Goal: Information Seeking & Learning: Check status

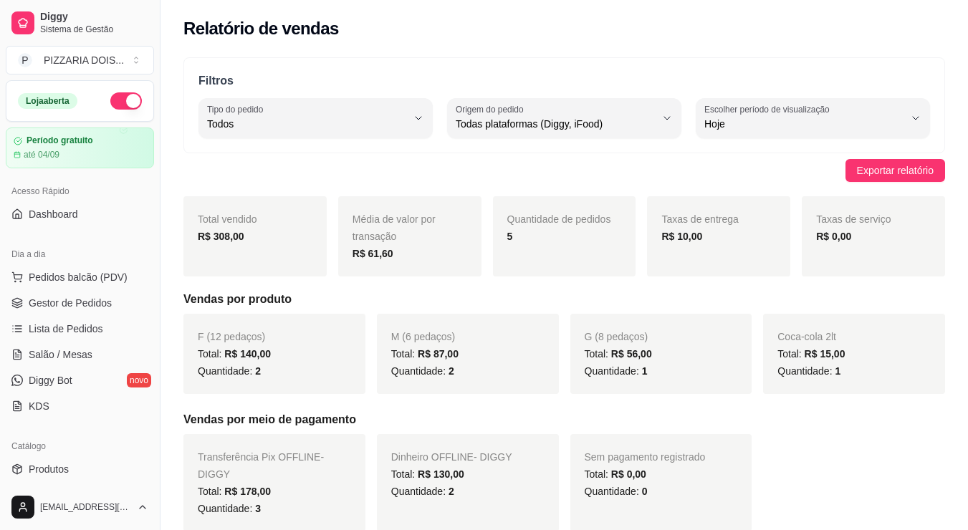
select select "ALL"
select select "0"
click at [517, 80] on div "Filtros ALL Tipo do pedido Todos Entrega Retirada Mesa Consumo local Tipo do pe…" at bounding box center [564, 105] width 762 height 96
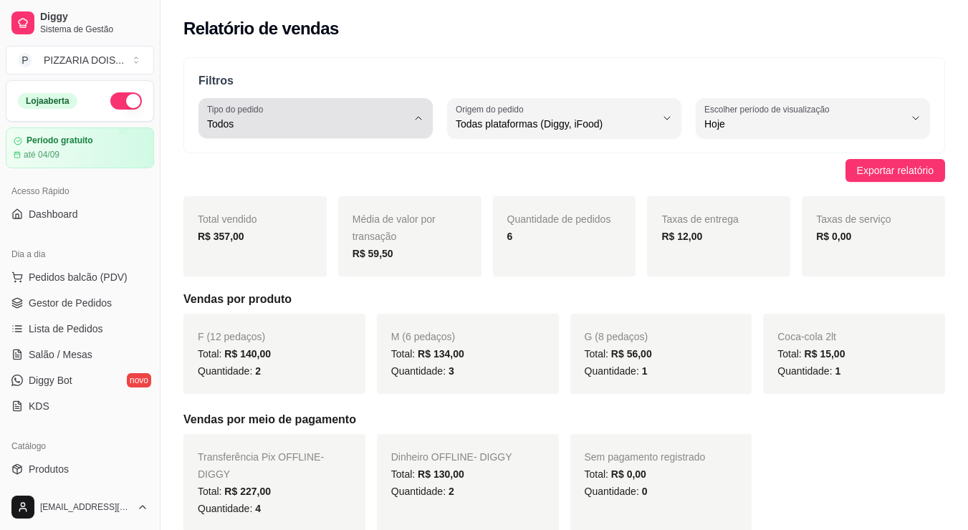
click at [407, 133] on div "Todos" at bounding box center [307, 118] width 200 height 29
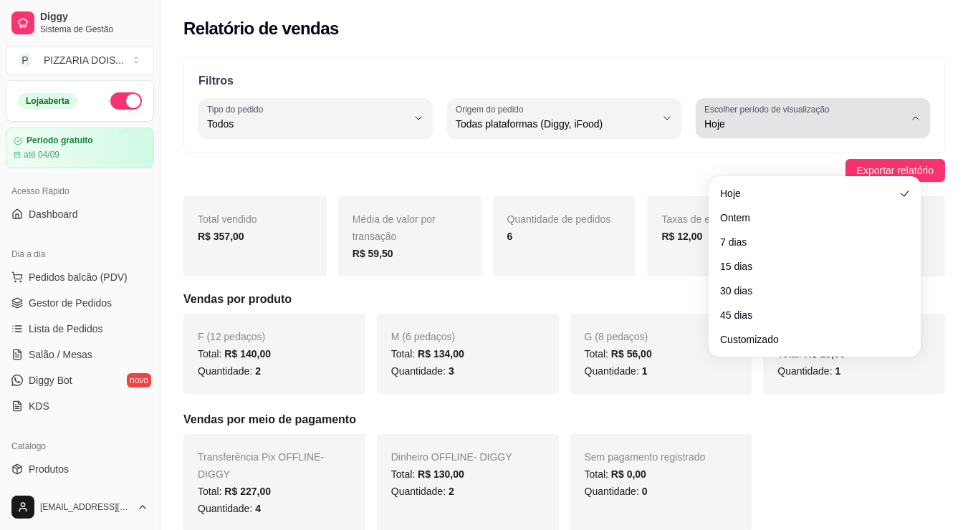
click at [876, 131] on span "Hoje" at bounding box center [804, 124] width 200 height 14
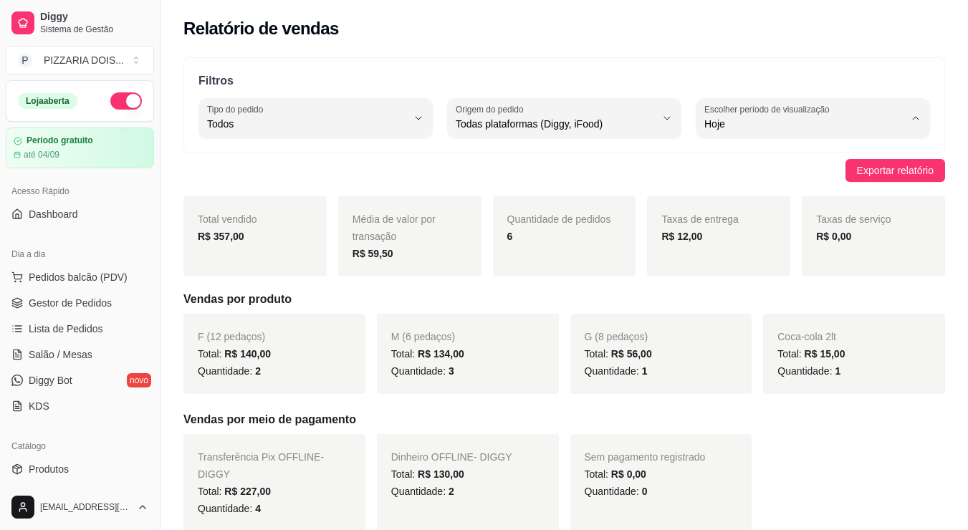
click at [776, 223] on span "Ontem" at bounding box center [808, 216] width 168 height 14
type input "1"
select select "1"
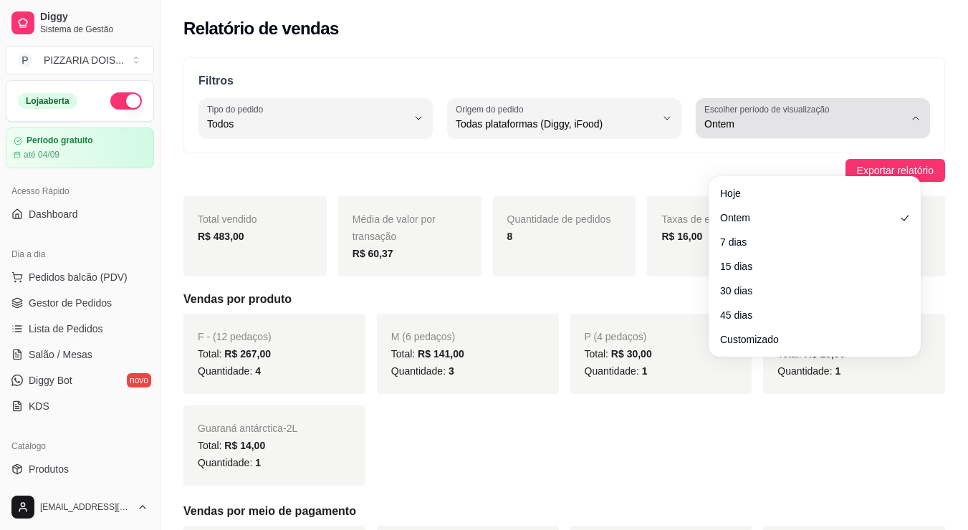
click at [891, 138] on button "Escolher período de visualização Ontem" at bounding box center [813, 118] width 234 height 40
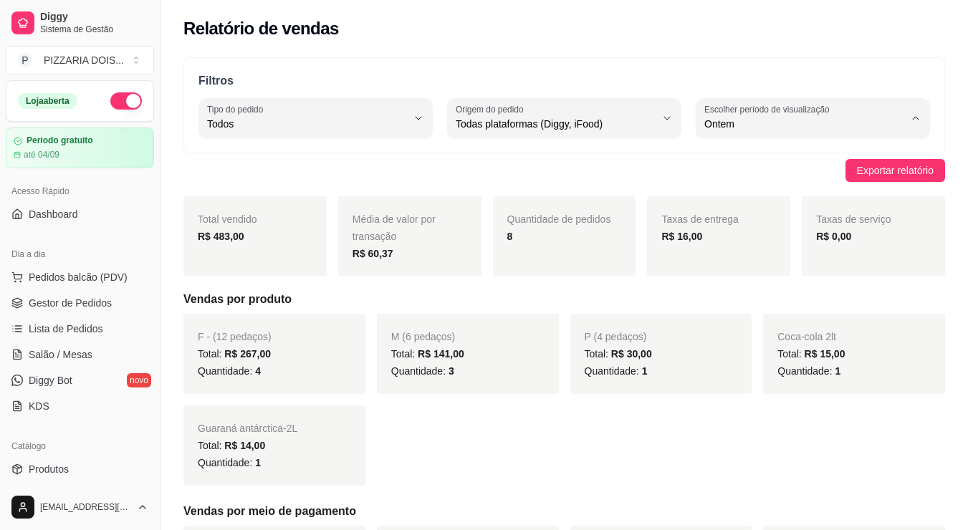
click at [797, 194] on span "Hoje" at bounding box center [808, 193] width 168 height 14
type input "0"
select select "0"
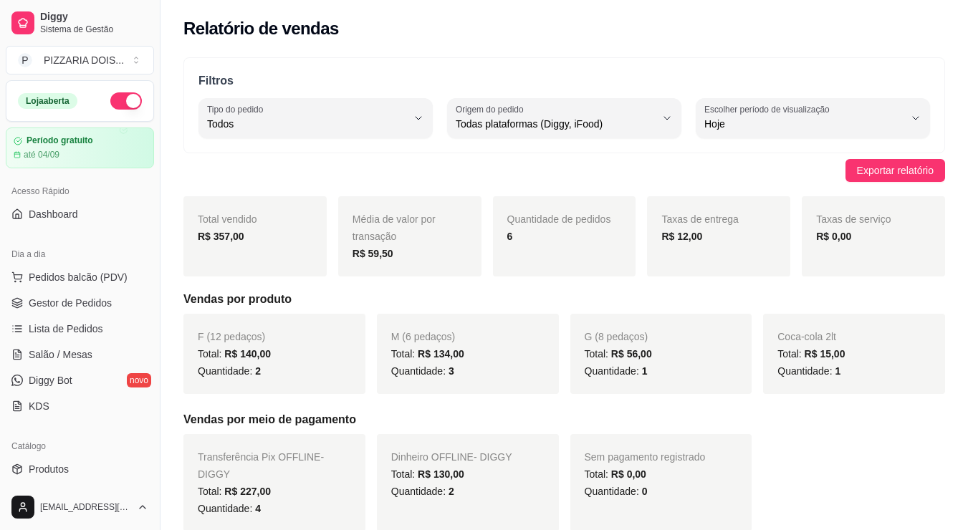
click at [138, 110] on button "button" at bounding box center [126, 100] width 32 height 17
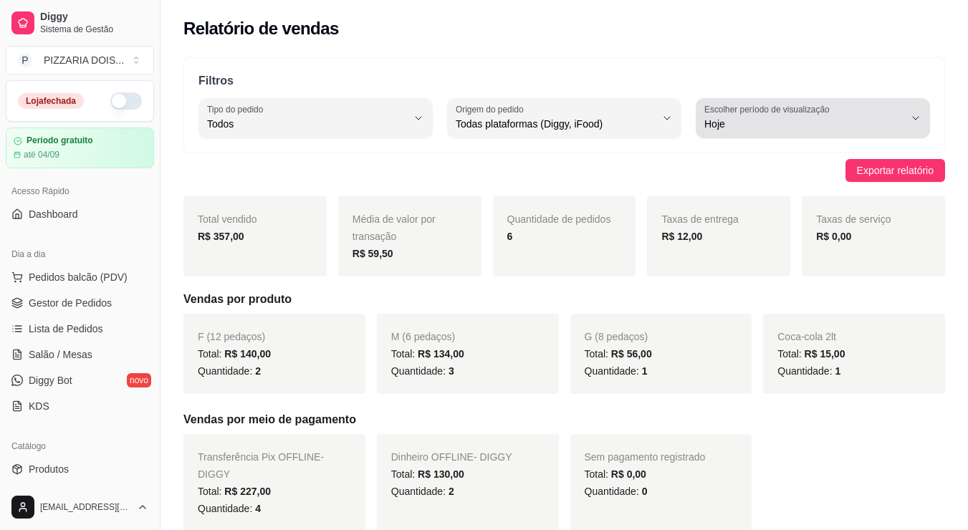
click at [910, 124] on icon "button" at bounding box center [915, 117] width 11 height 11
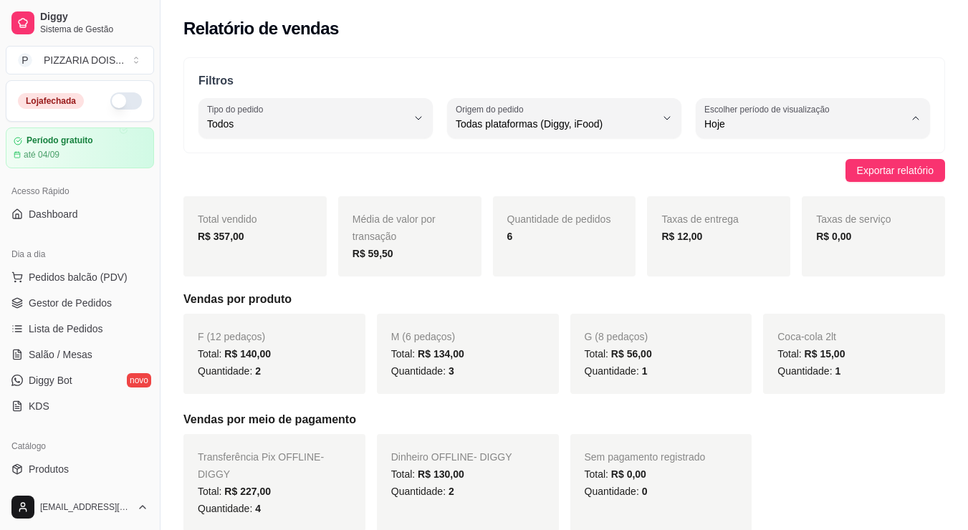
click at [854, 223] on span "Ontem" at bounding box center [808, 216] width 168 height 14
type input "1"
select select "1"
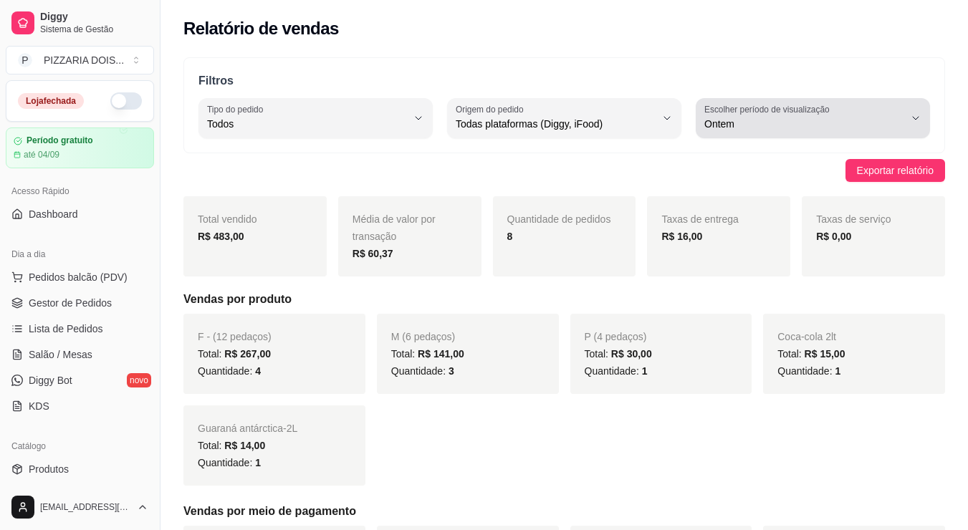
click at [887, 131] on span "Ontem" at bounding box center [804, 124] width 200 height 14
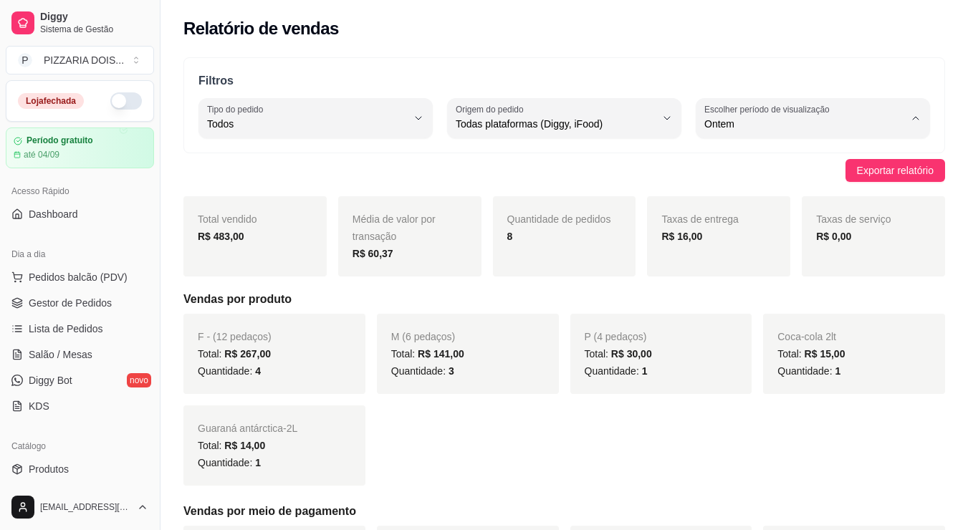
click at [880, 188] on span "Hoje" at bounding box center [808, 193] width 168 height 14
type input "0"
select select "0"
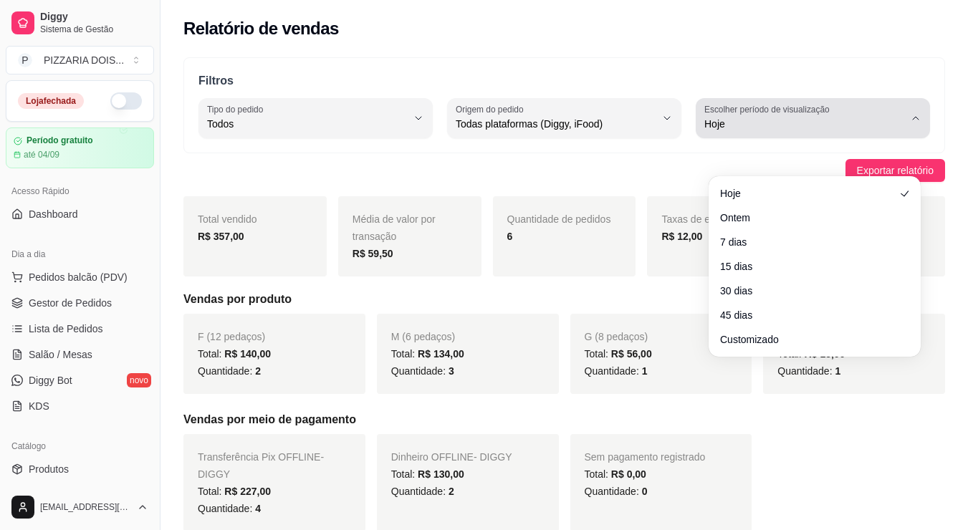
click at [759, 115] on label "Escolher período de visualização" at bounding box center [769, 109] width 130 height 12
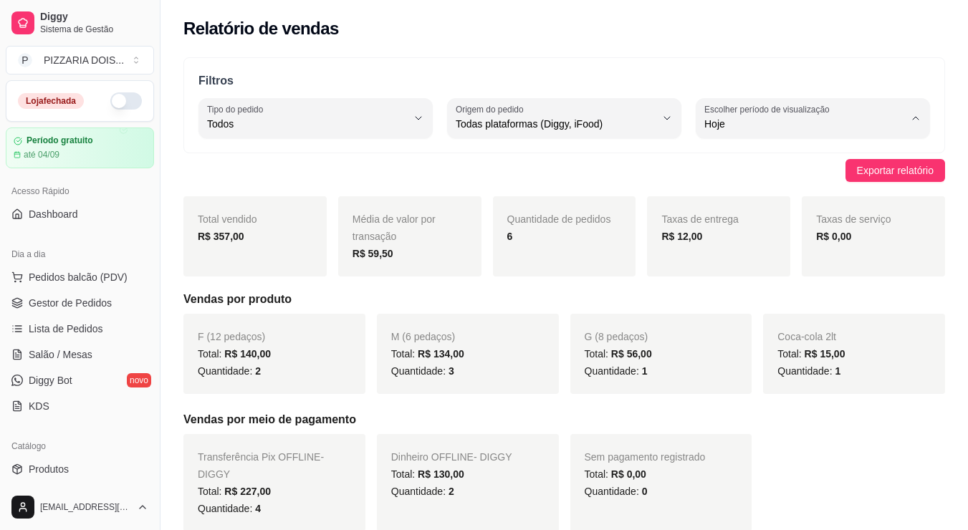
click at [782, 246] on span "7 dias" at bounding box center [808, 240] width 168 height 14
type input "7"
select select "7"
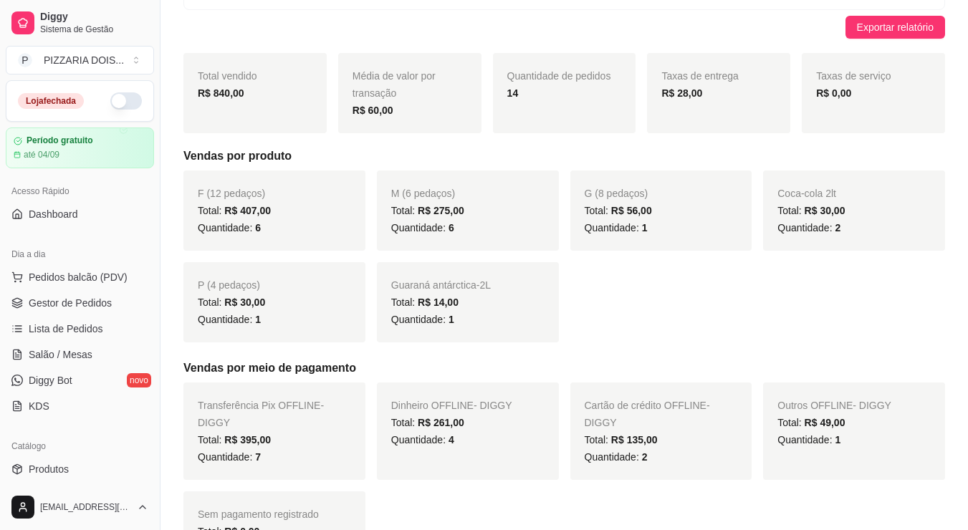
scroll to position [72, 0]
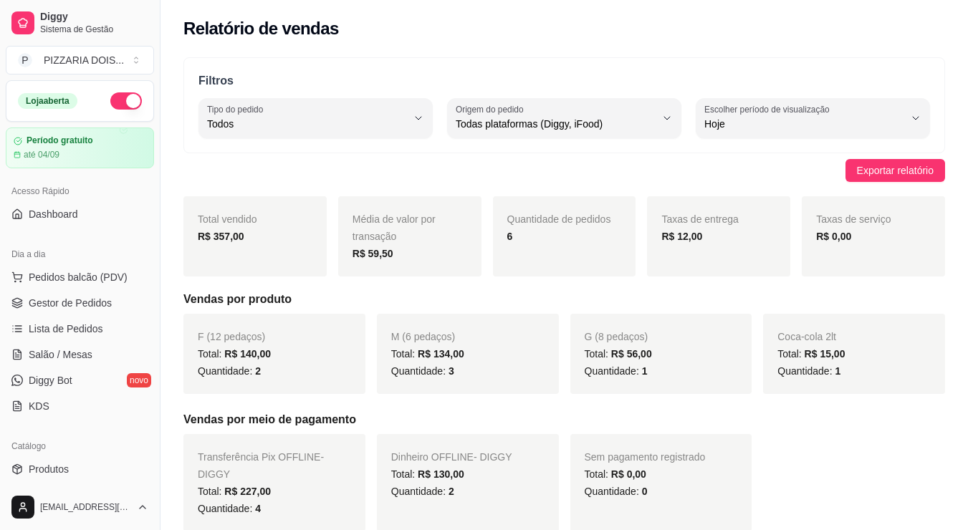
select select "ALL"
select select "0"
